Goal: Feedback & Contribution: Leave review/rating

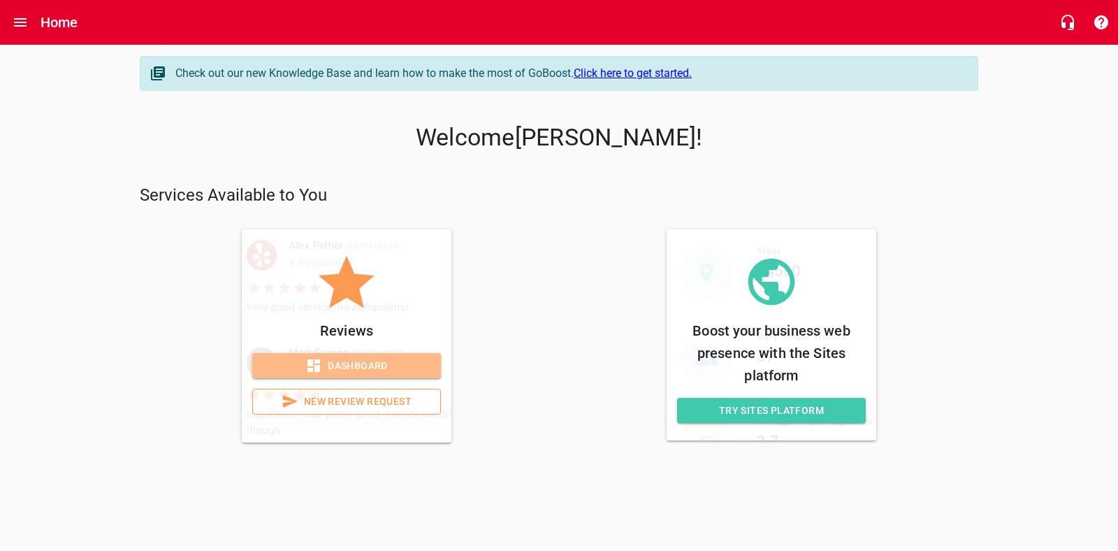
click at [361, 366] on span "Dashboard" at bounding box center [347, 365] width 166 height 17
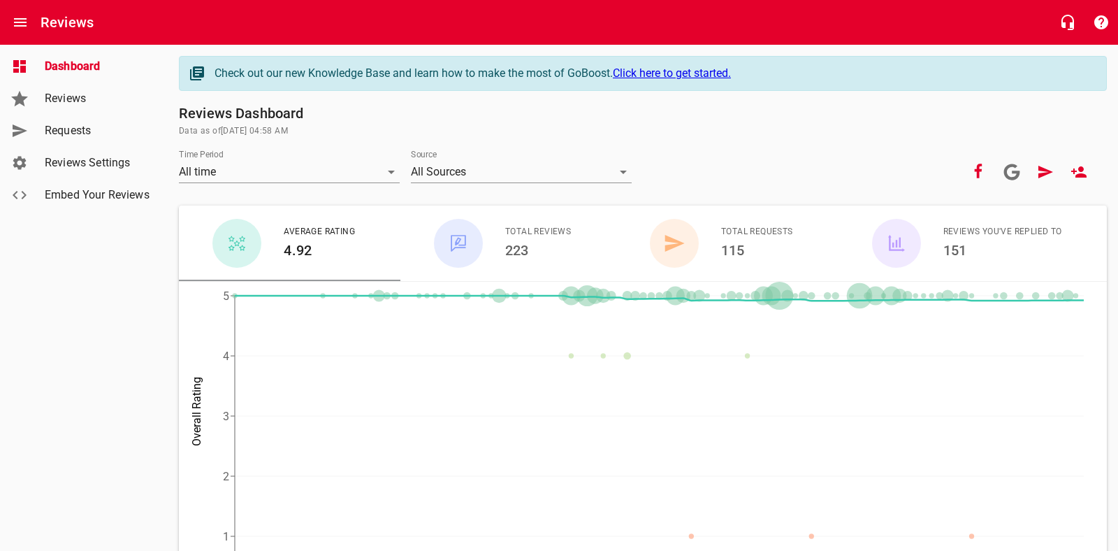
click at [75, 108] on link "Reviews" at bounding box center [84, 98] width 168 height 32
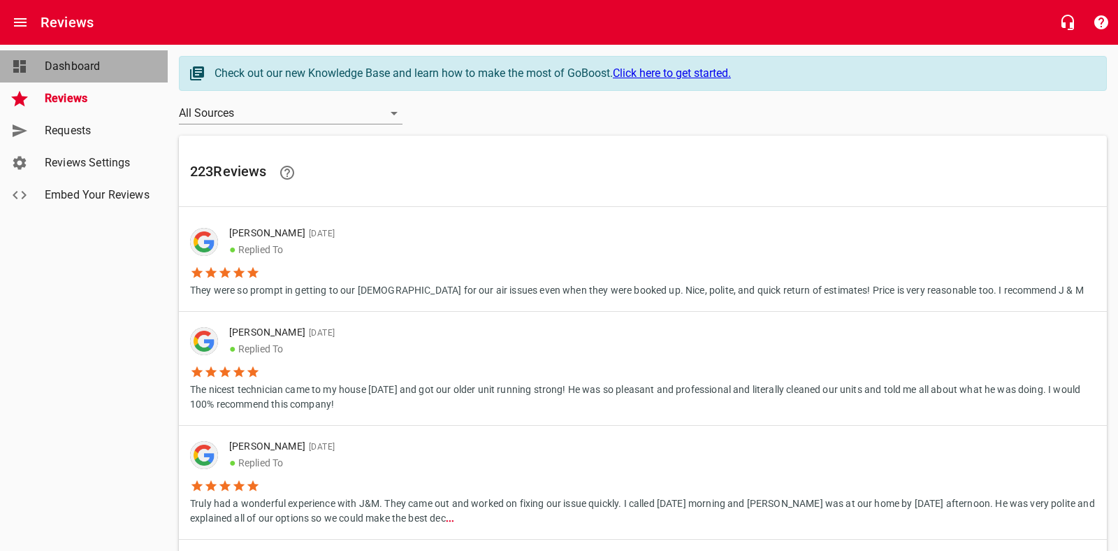
click at [60, 71] on span "Dashboard" at bounding box center [98, 66] width 106 height 17
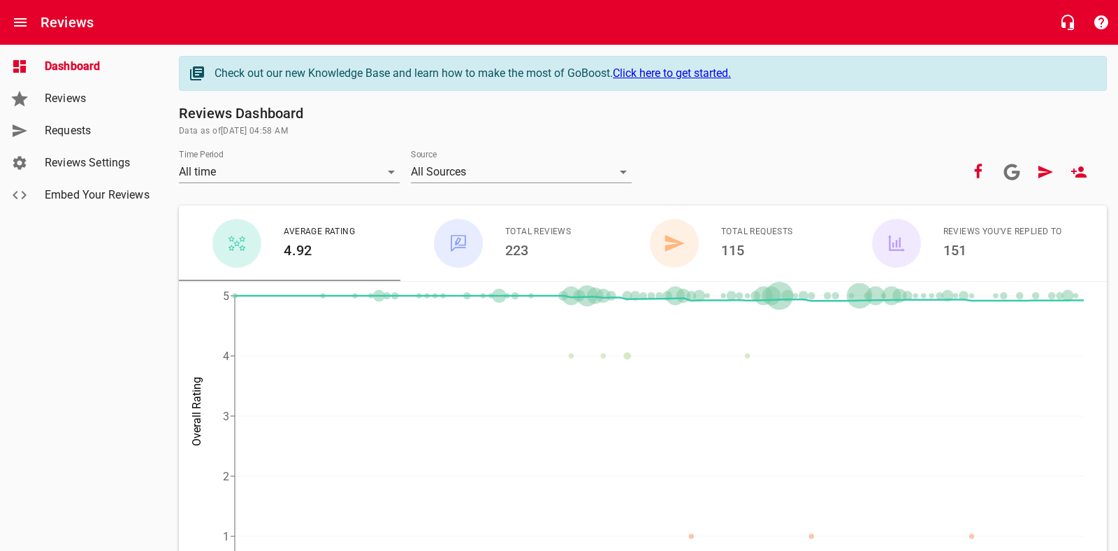
click at [102, 134] on span "Requests" at bounding box center [98, 130] width 106 height 17
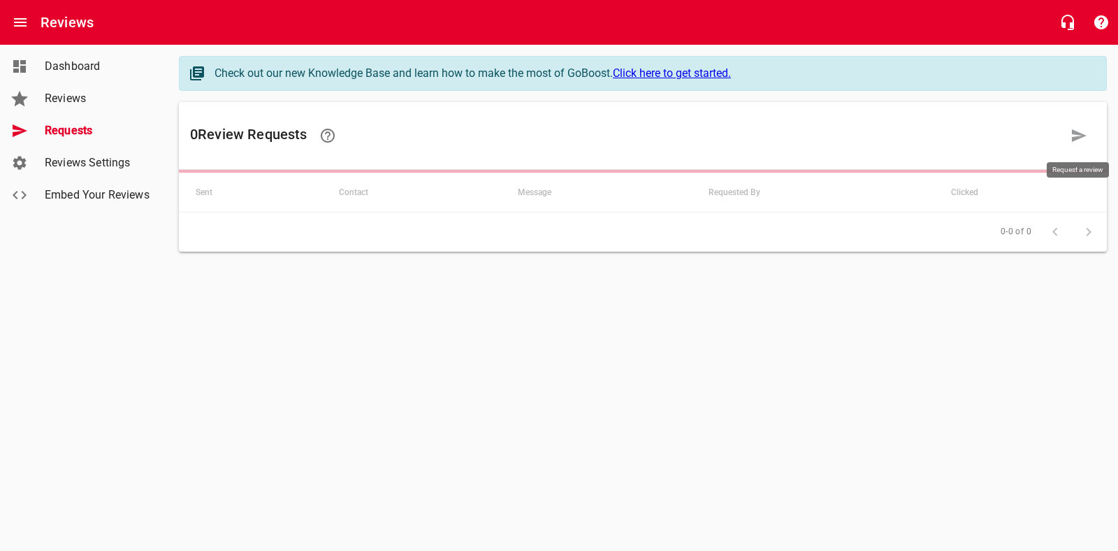
click at [1076, 141] on icon at bounding box center [1079, 135] width 17 height 17
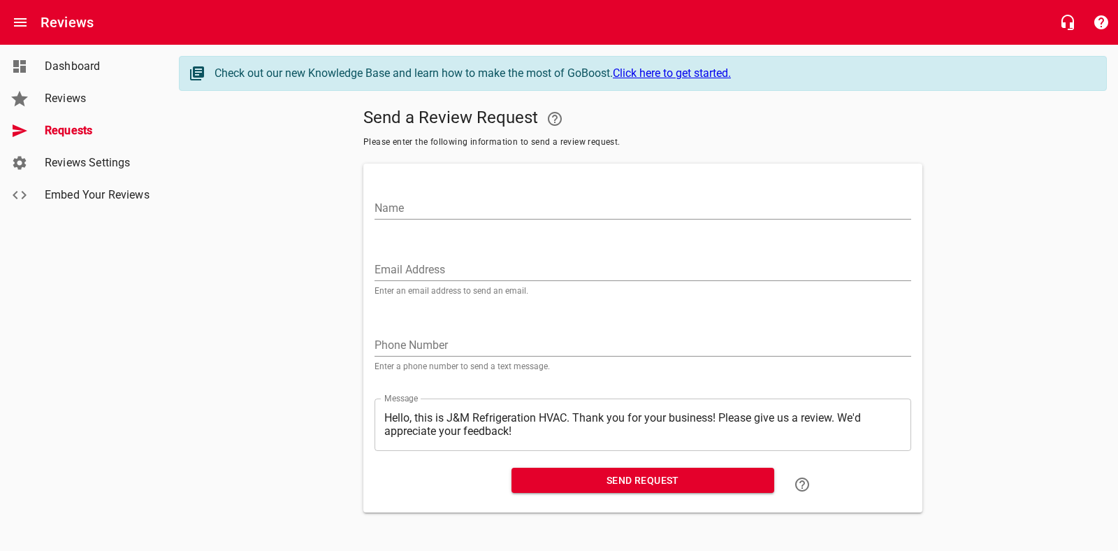
click at [71, 107] on link "Reviews" at bounding box center [84, 98] width 168 height 32
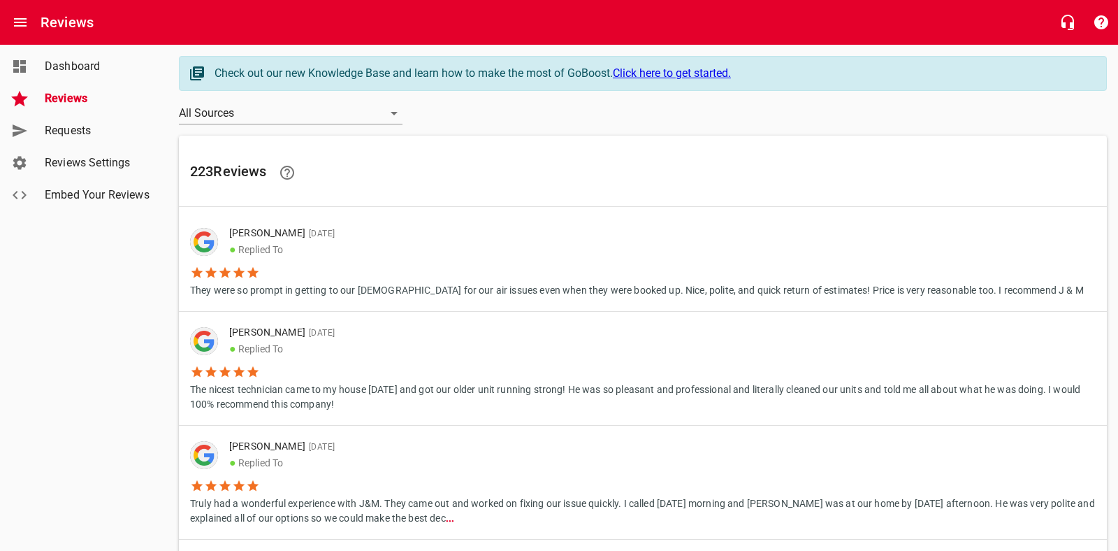
click at [60, 129] on span "Requests" at bounding box center [98, 130] width 106 height 17
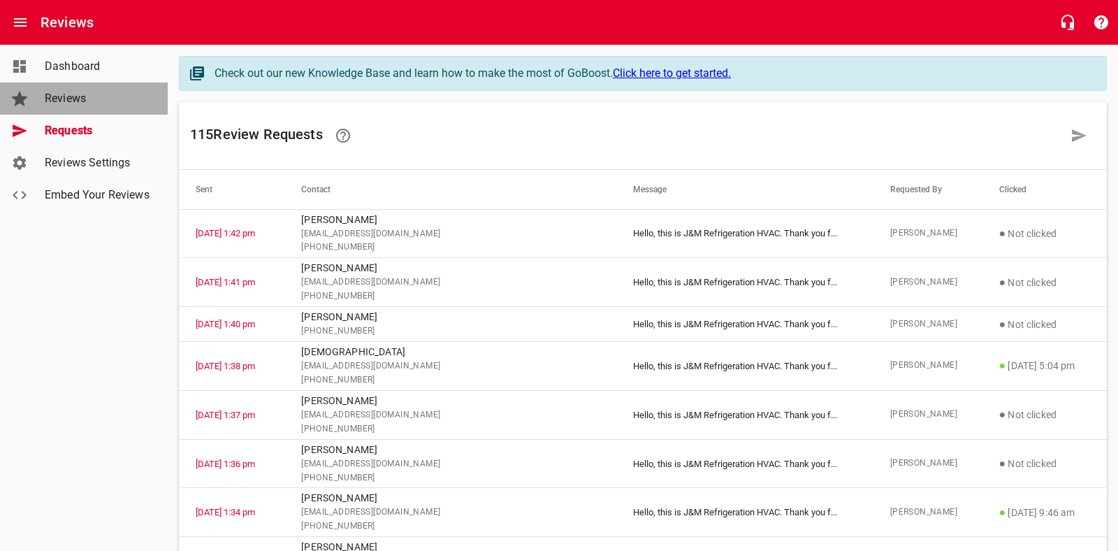
click at [73, 98] on span "Reviews" at bounding box center [98, 98] width 106 height 17
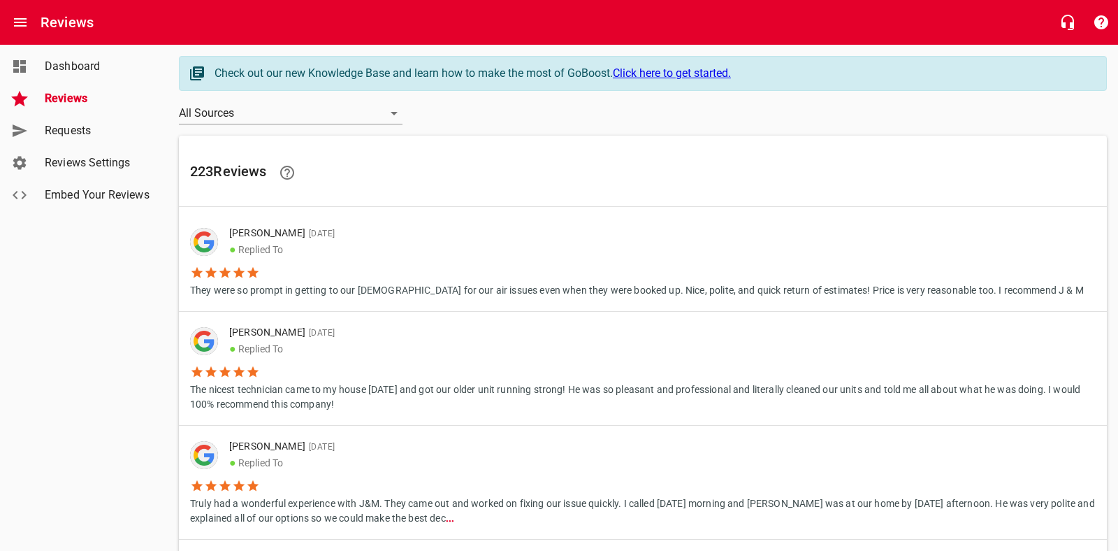
click at [69, 127] on span "Requests" at bounding box center [98, 130] width 106 height 17
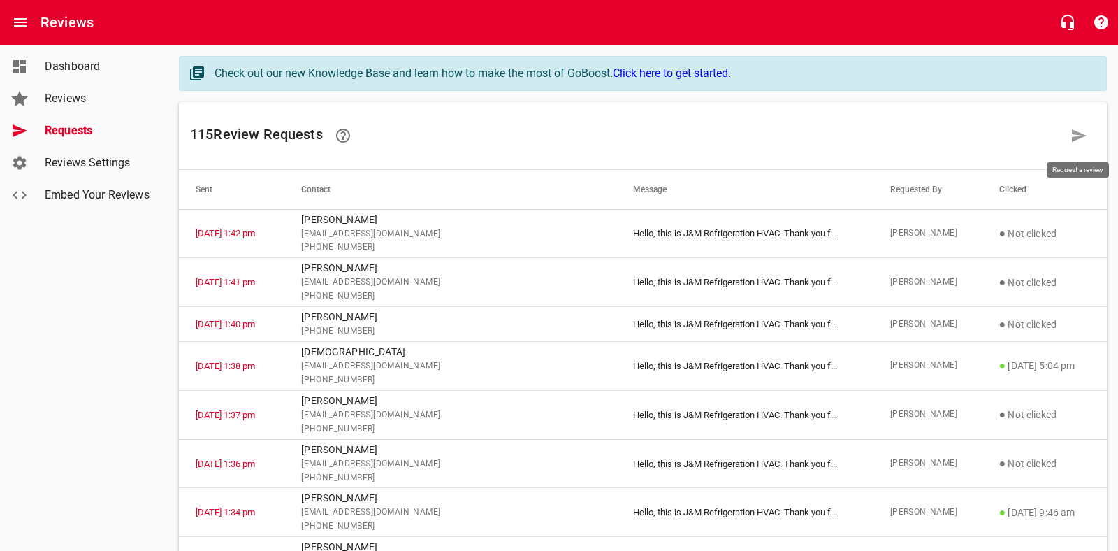
click at [1079, 132] on icon at bounding box center [1079, 135] width 15 height 13
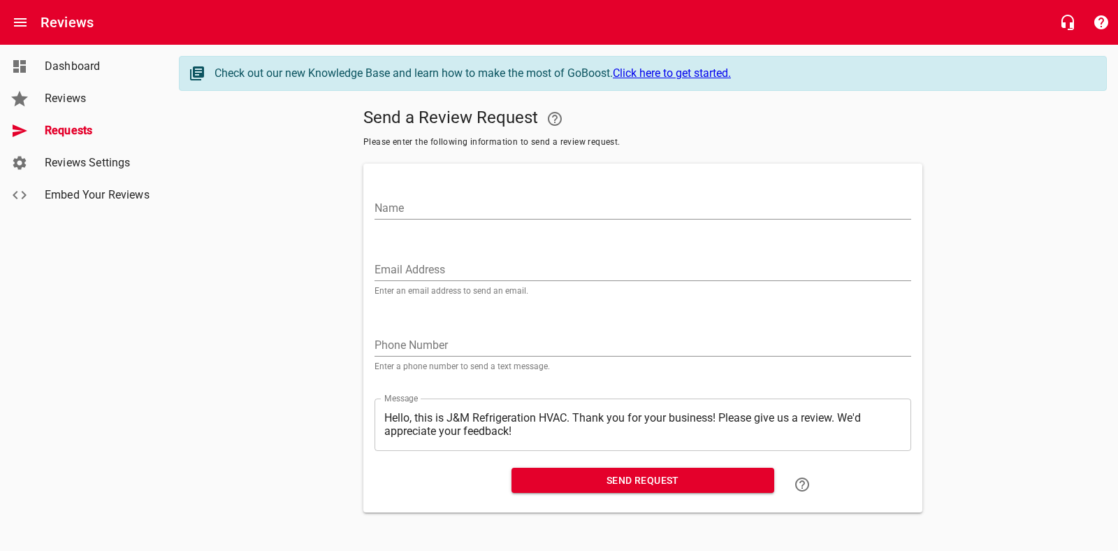
click at [462, 205] on input "Name" at bounding box center [643, 208] width 537 height 22
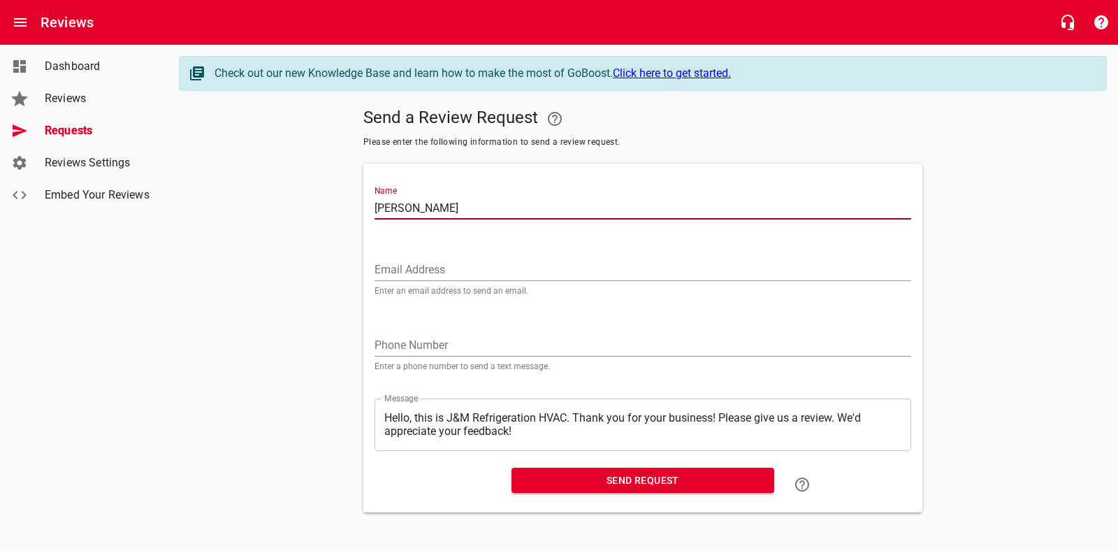
type input "Lenny Kimble"
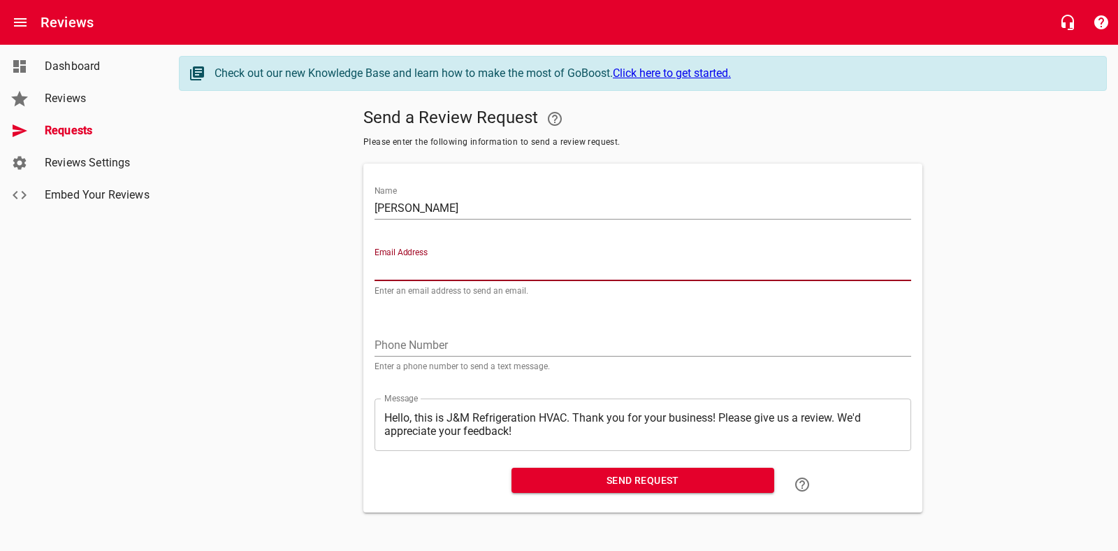
click at [419, 268] on input "Email Address" at bounding box center [643, 270] width 537 height 22
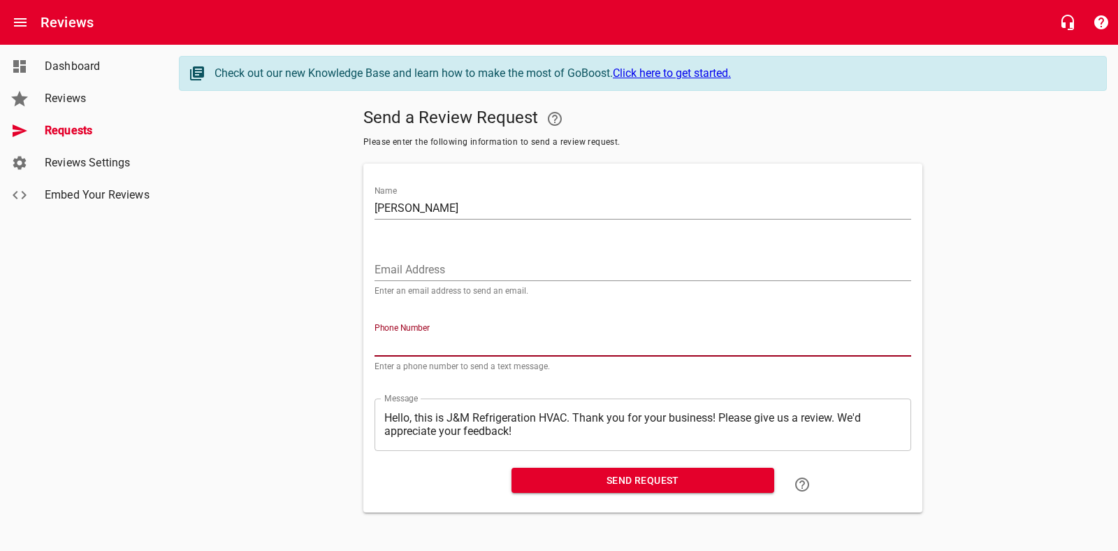
click at [402, 336] on input "tel" at bounding box center [643, 345] width 537 height 22
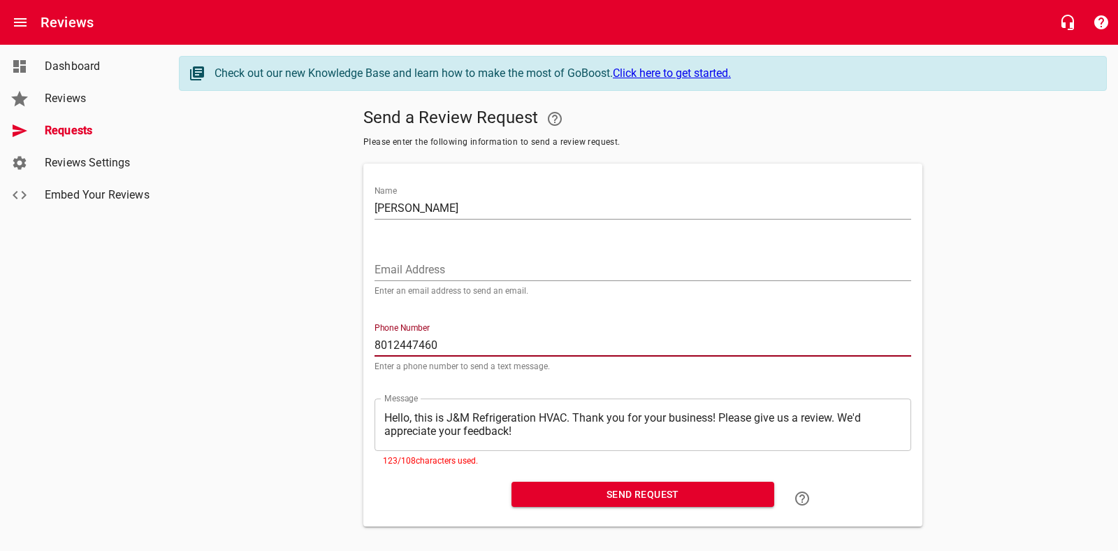
type input "8012447460"
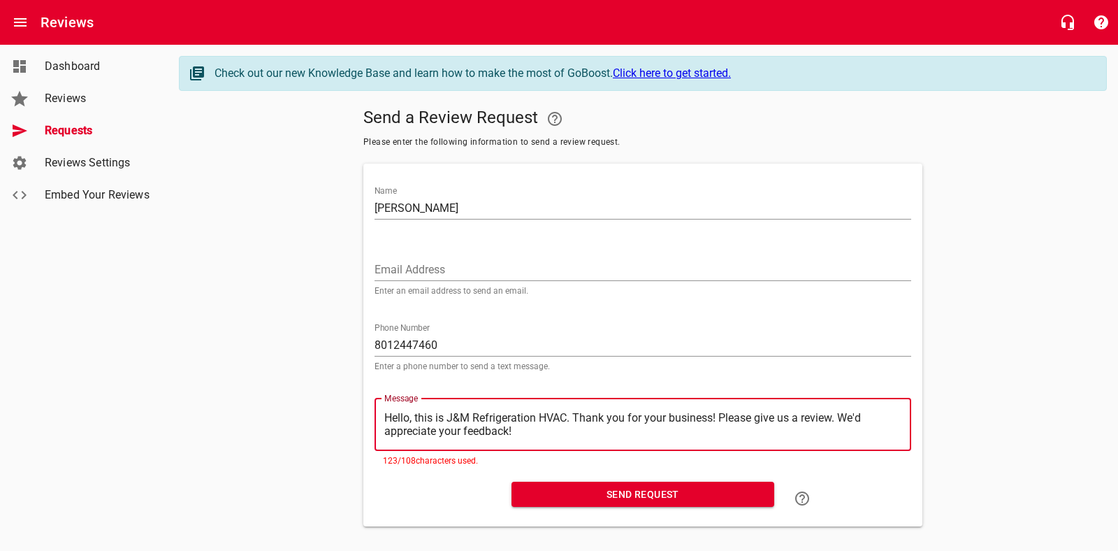
click at [526, 434] on textarea "Hello, this is J&M Refrigeration HVAC. Thank you for your business! Please give…" at bounding box center [642, 424] width 517 height 27
type textarea "Hello, this is J&M Refrigeration HVAC. Thank you for your business! Please give…"
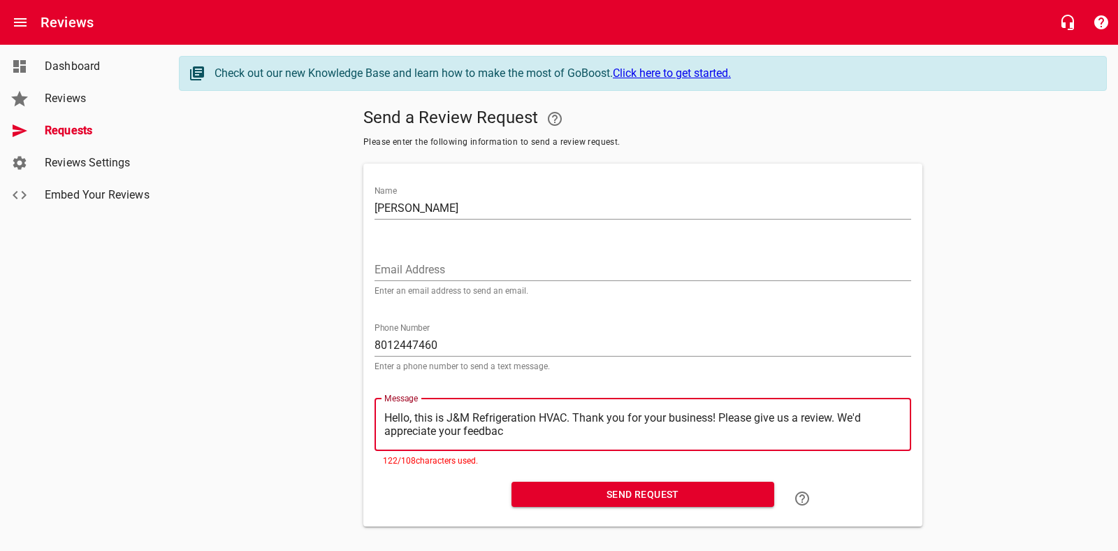
type textarea "Hello, this is J&M Refrigeration HVAC. Thank you for your business! Please give…"
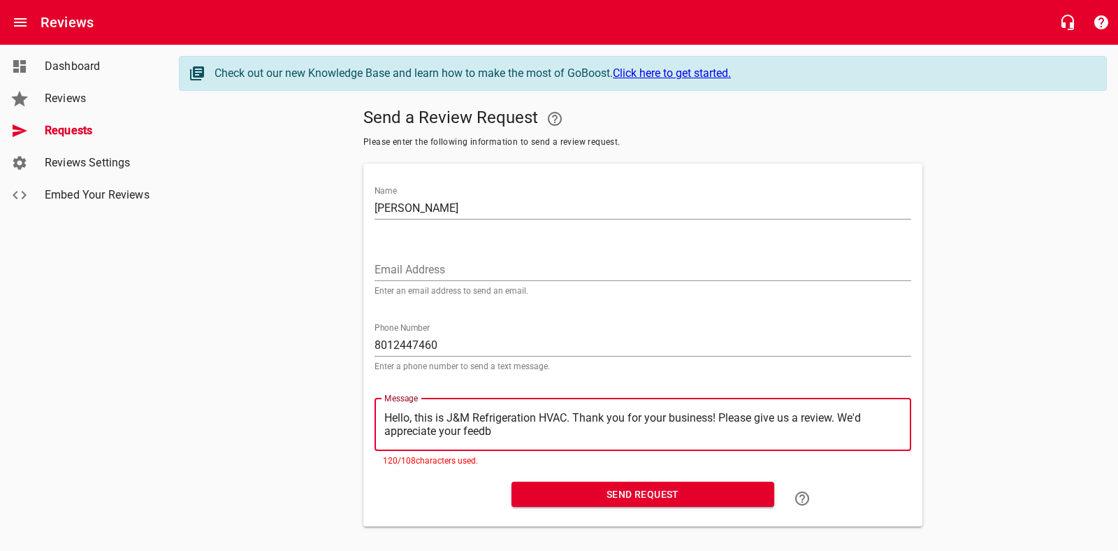
type textarea "Hello, this is J&M Refrigeration HVAC. Thank you for your business! Please give…"
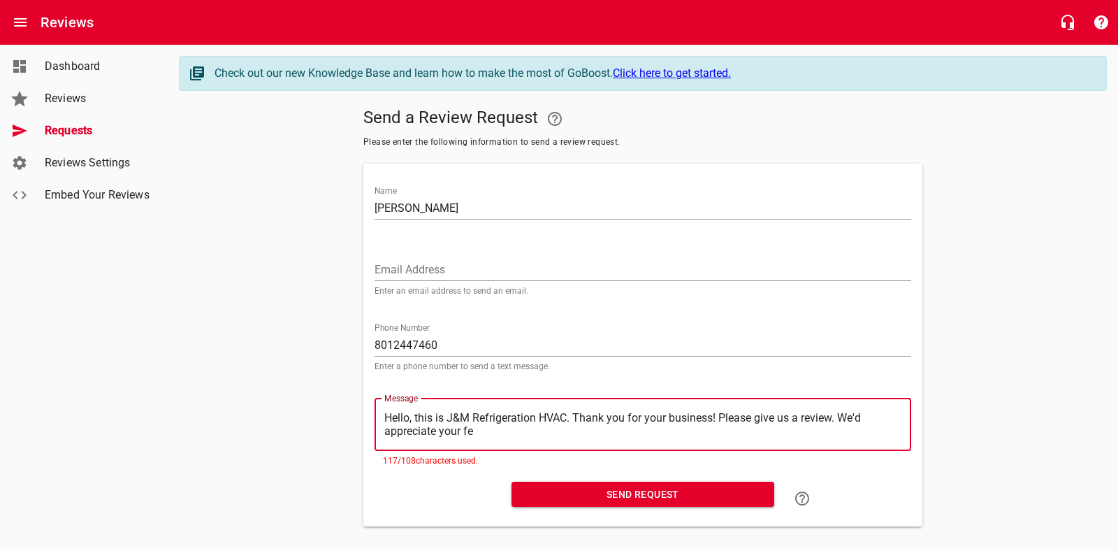
type textarea "Hello, this is J&M Refrigeration HVAC. Thank you for your business! Please give…"
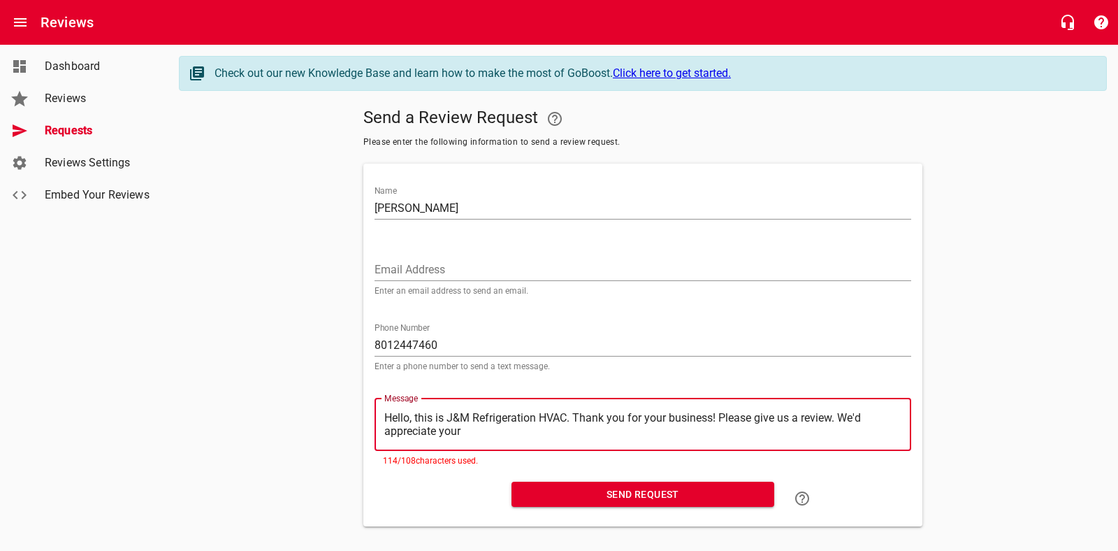
type textarea "Hello, this is J&M Refrigeration HVAC. Thank you for your business! Please give…"
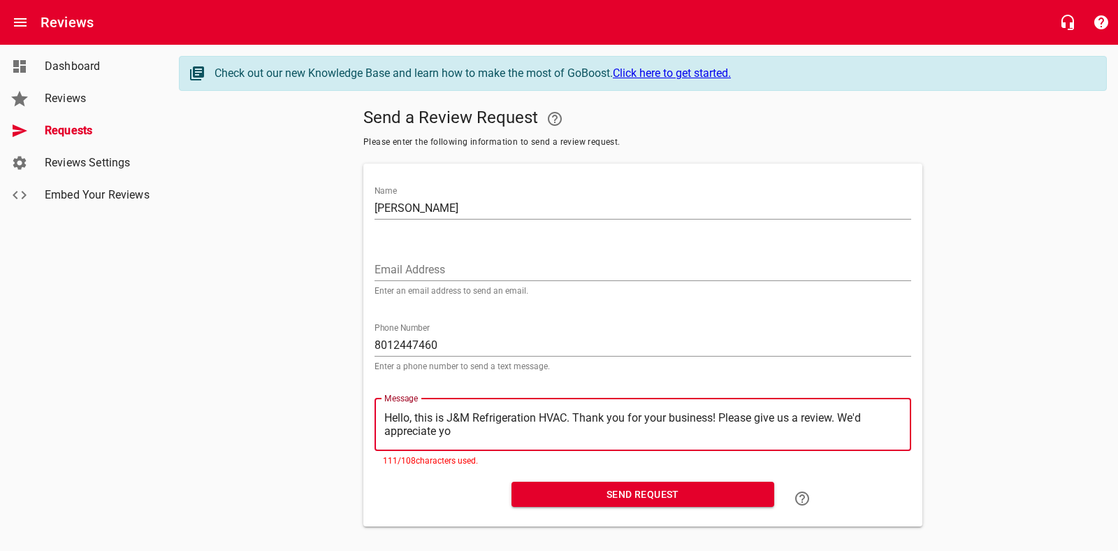
type textarea "Hello, this is J&M Refrigeration HVAC. Thank you for your business! Please give…"
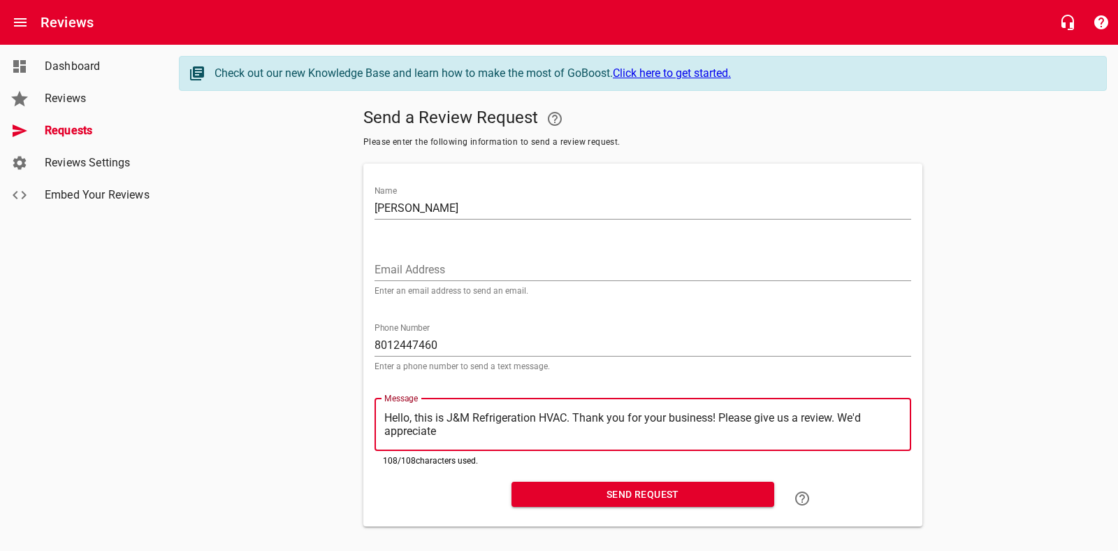
type textarea "Hello, this is J&M Refrigeration HVAC. Thank you for your business! Please give…"
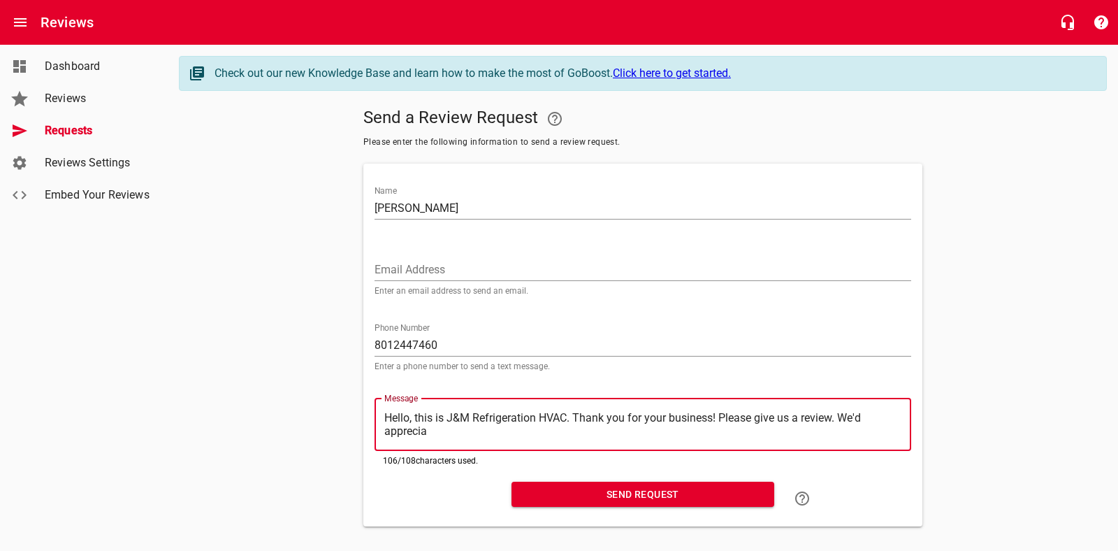
type textarea "Hello, this is J&M Refrigeration HVAC. Thank you for your business! Please give…"
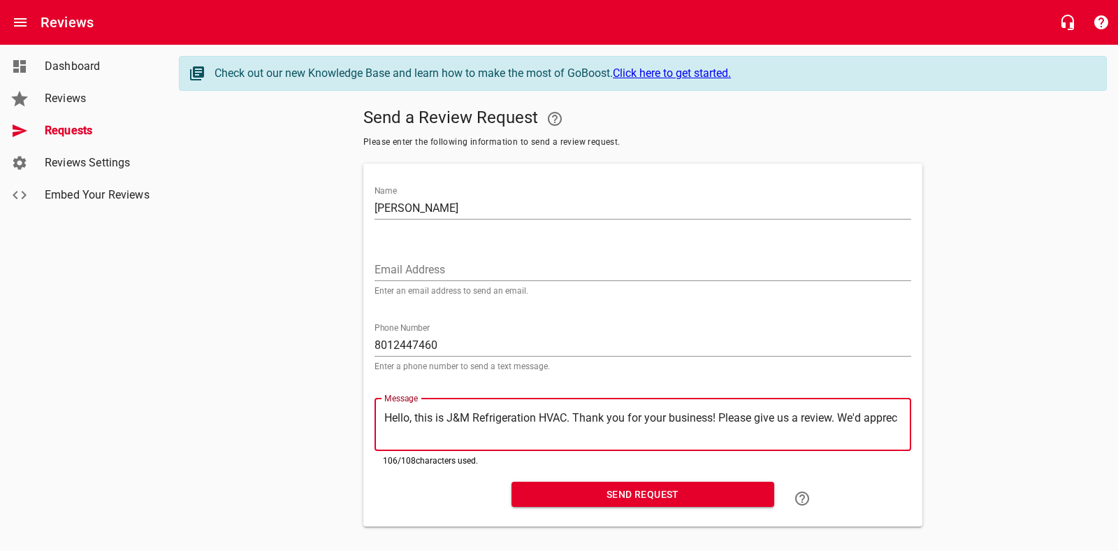
type textarea "Hello, this is J&M Refrigeration HVAC. Thank you for your business! Please give…"
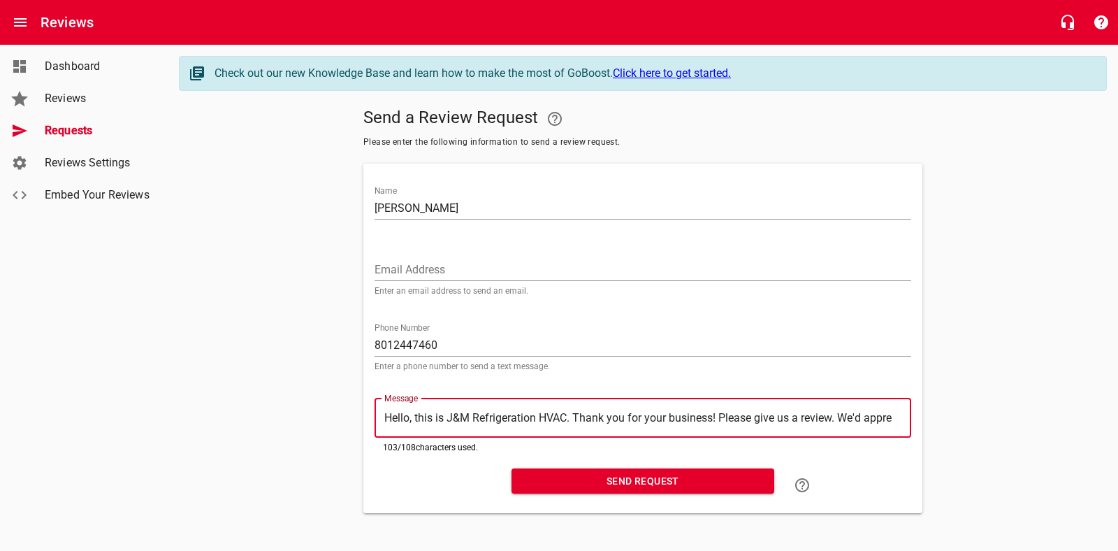
type textarea "Hello, this is J&M Refrigeration HVAC. Thank you for your business! Please give…"
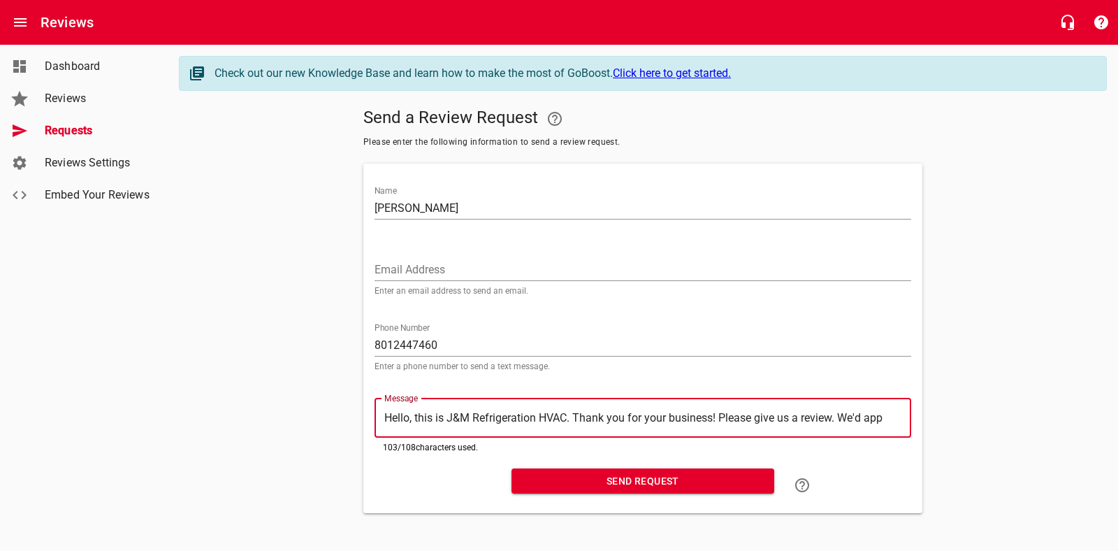
type textarea "Hello, this is J&M Refrigeration HVAC. Thank you for your business! Please give…"
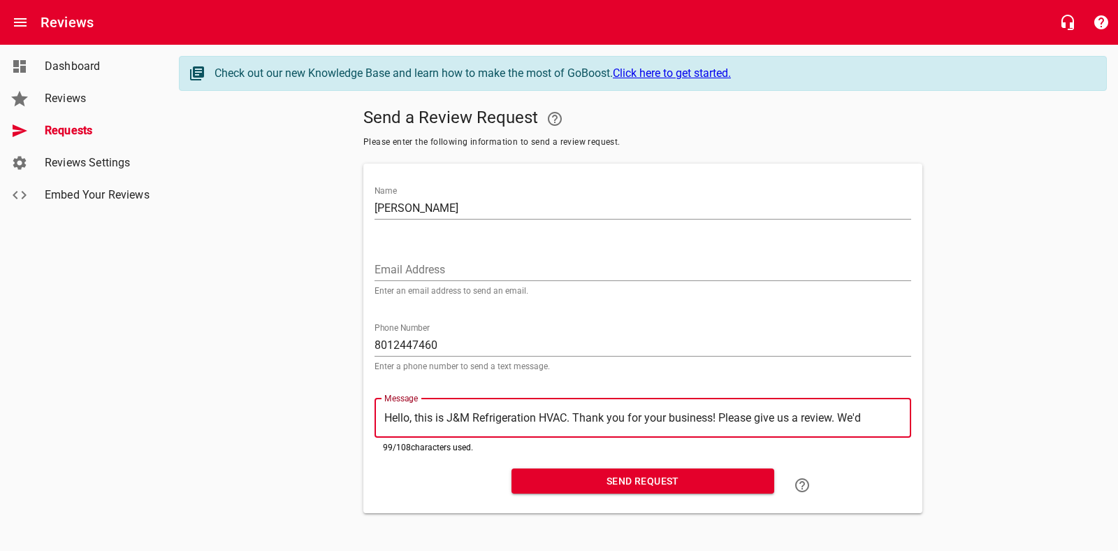
type textarea "Hello, this is J&M Refrigeration HVAC. Thank you for your business! Please give…"
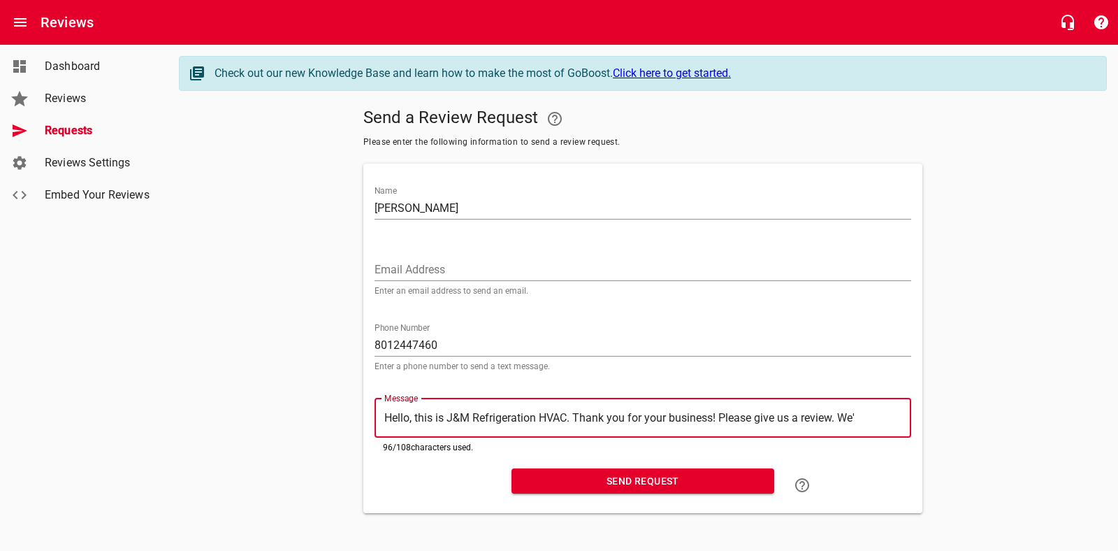
type textarea "Hello, this is J&M Refrigeration HVAC. Thank you for your business! Please give…"
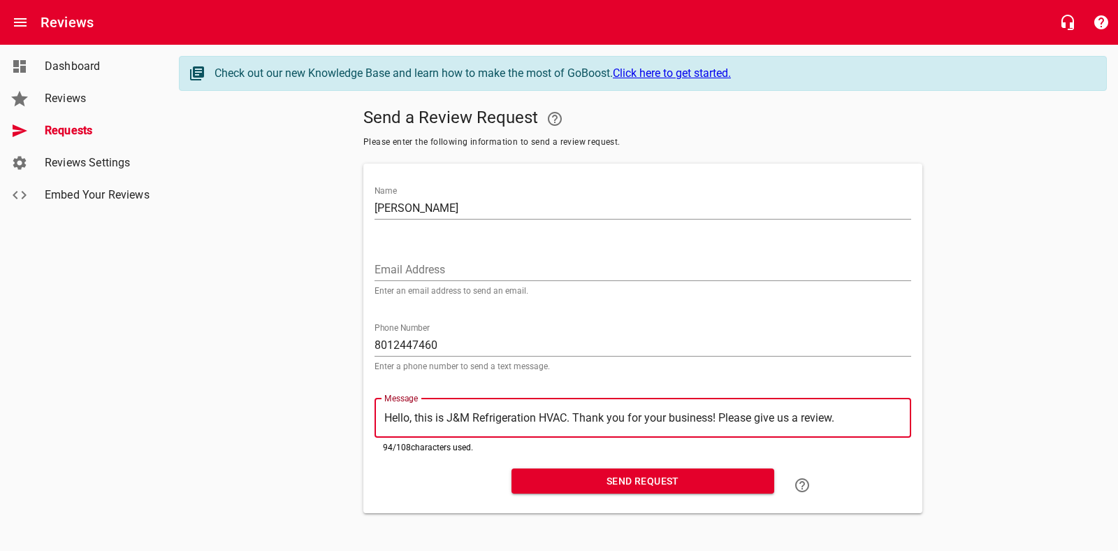
type textarea "Hello, this is J&M Refrigeration HVAC. Thank you for your business! Please give…"
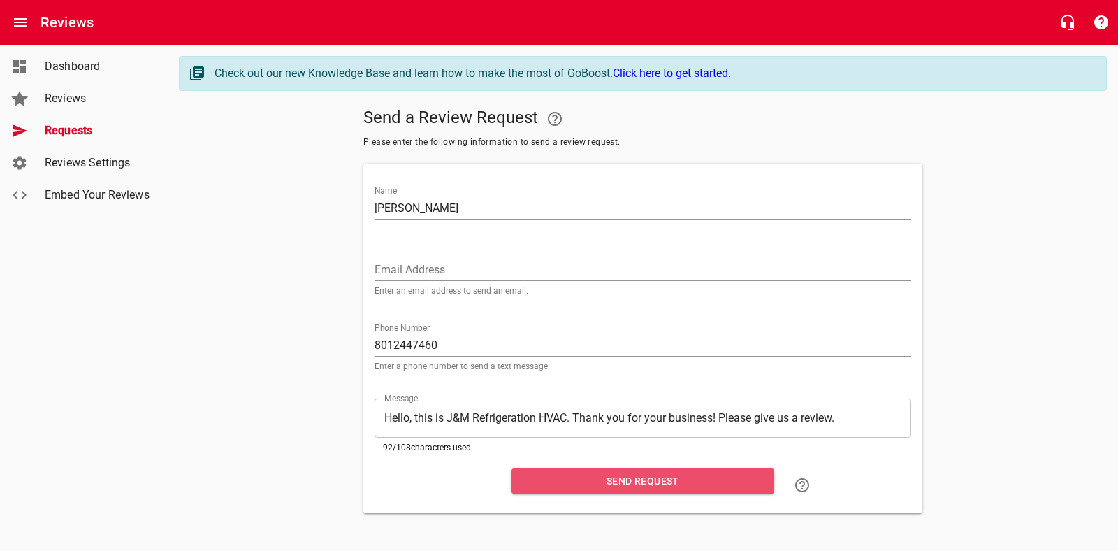
click at [624, 477] on span "Send Request" at bounding box center [643, 481] width 240 height 17
